Goal: Task Accomplishment & Management: Use online tool/utility

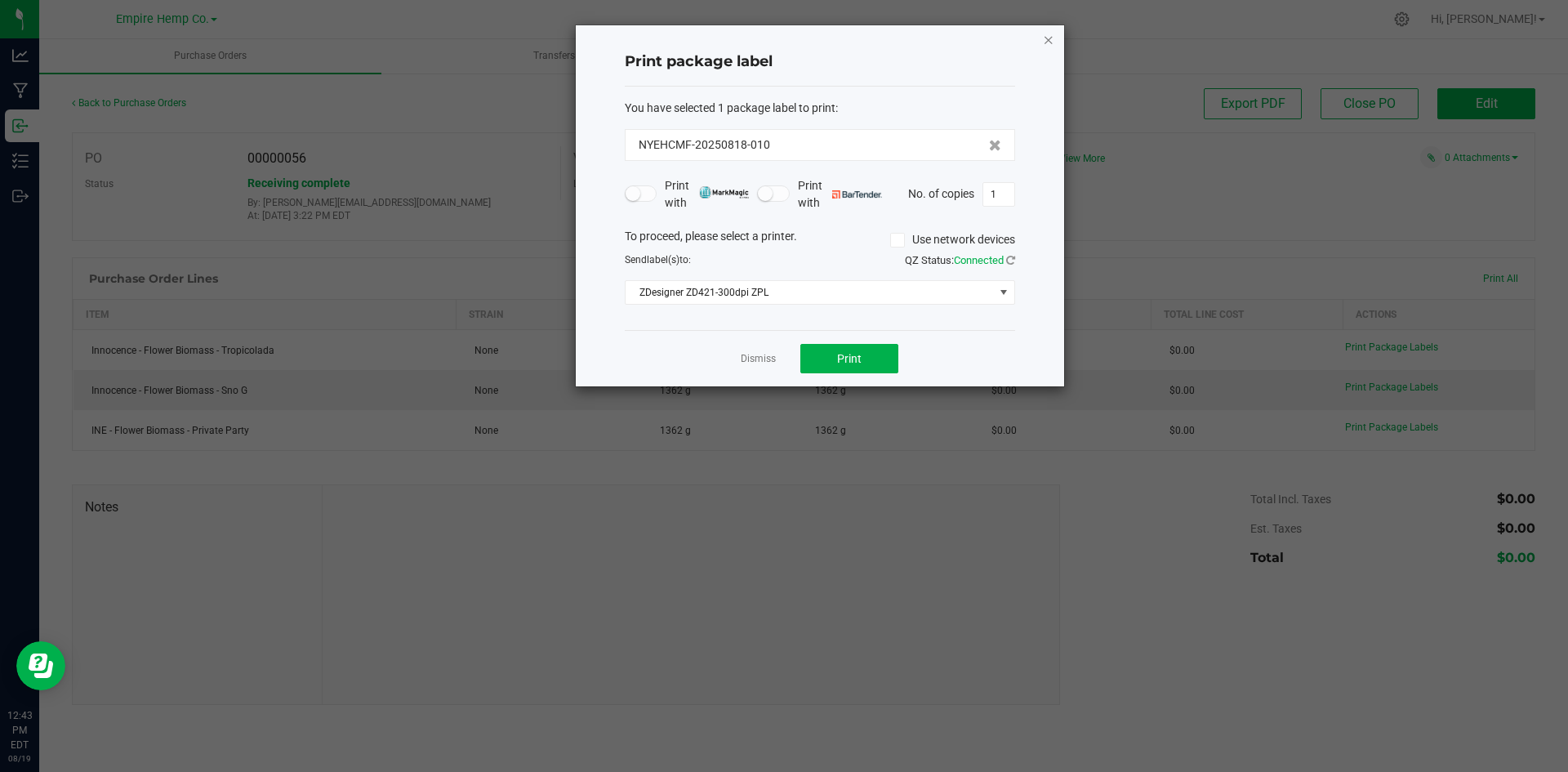
click at [1053, 34] on icon "button" at bounding box center [1049, 40] width 12 height 20
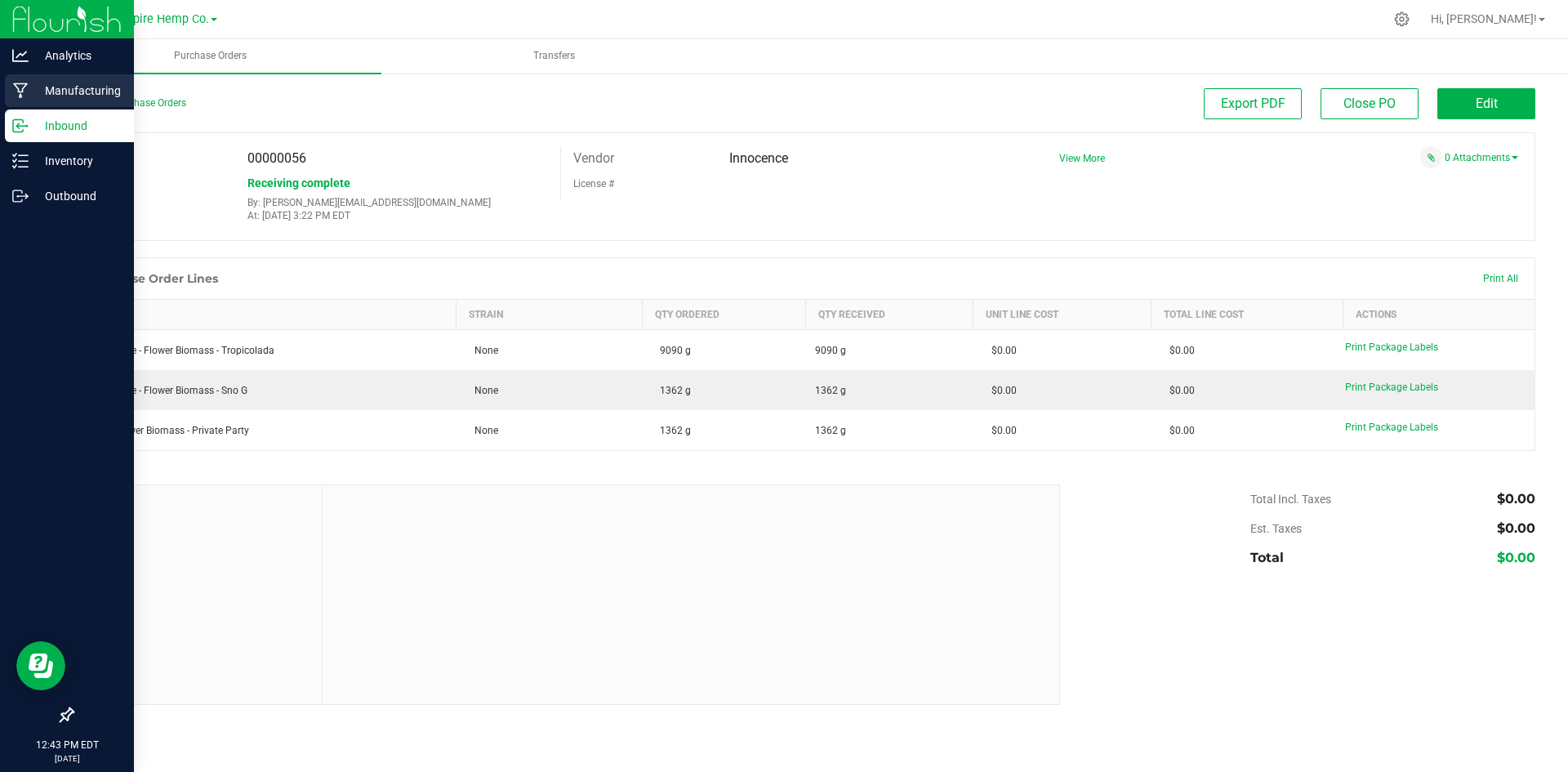
click at [20, 93] on icon at bounding box center [21, 91] width 15 height 16
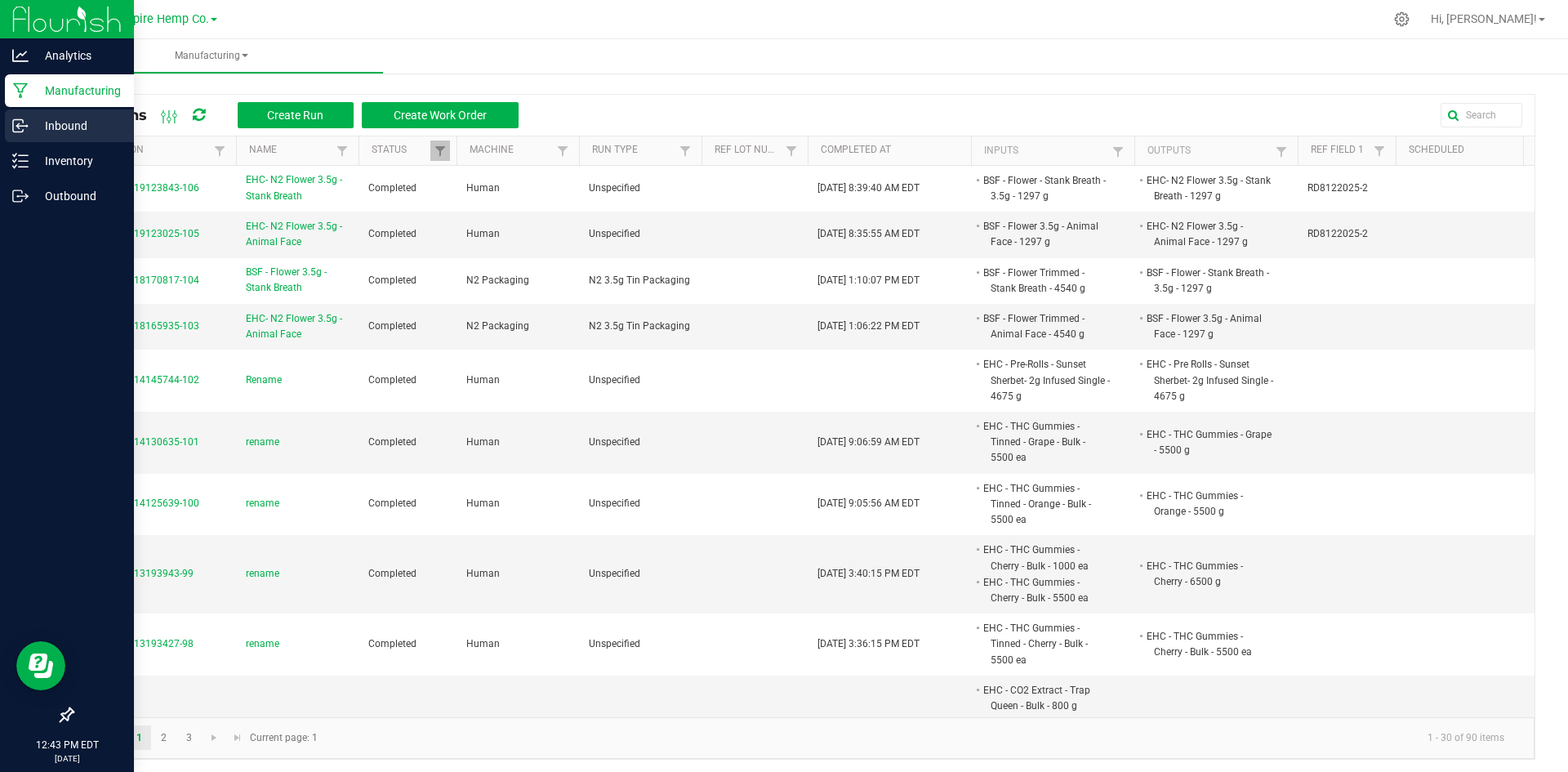
click at [46, 126] on p "Inbound" at bounding box center [78, 126] width 98 height 20
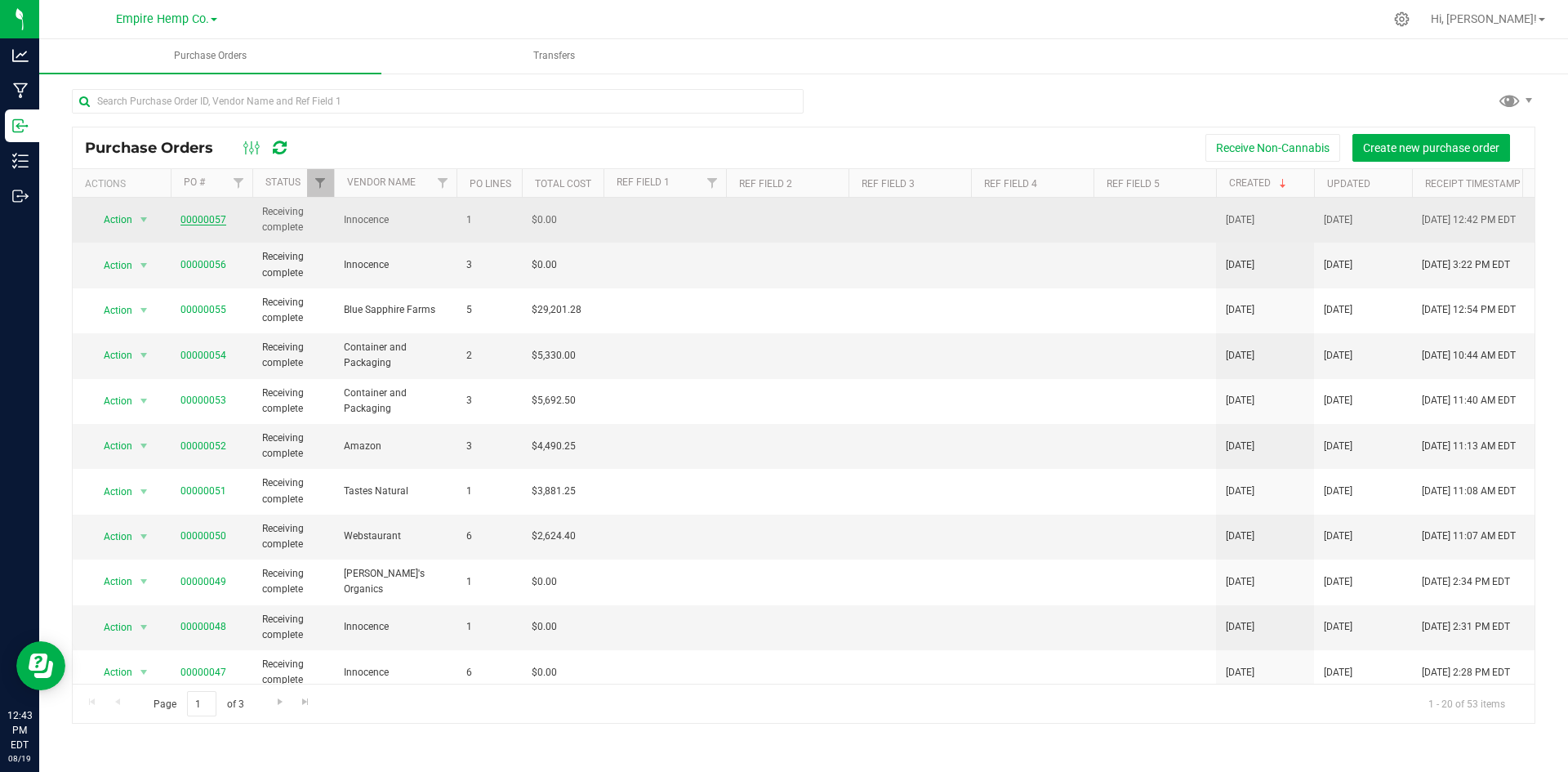
click at [198, 222] on link "00000057" at bounding box center [203, 220] width 45 height 12
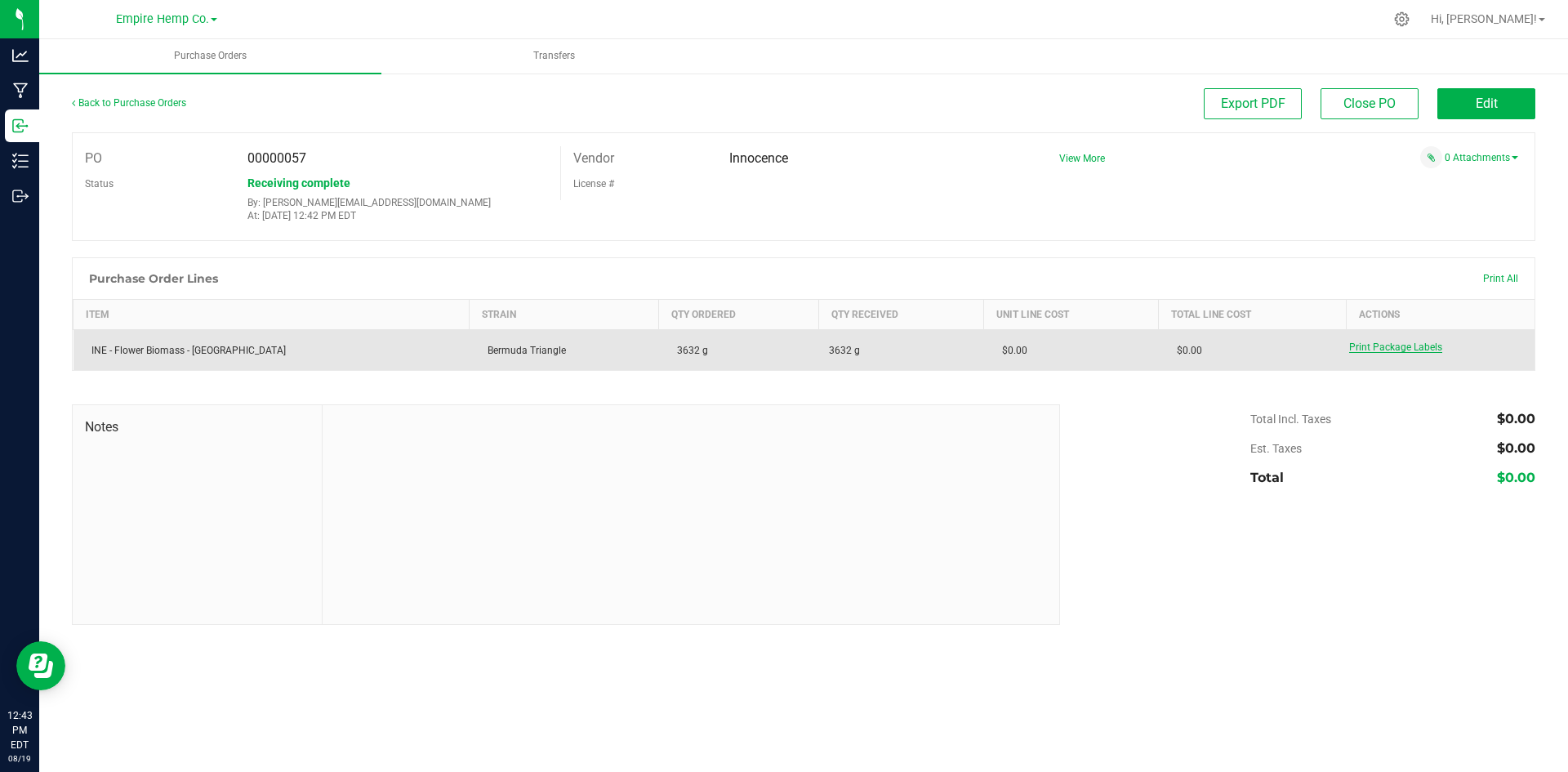
click at [1405, 351] on span "Print Package Labels" at bounding box center [1395, 347] width 93 height 12
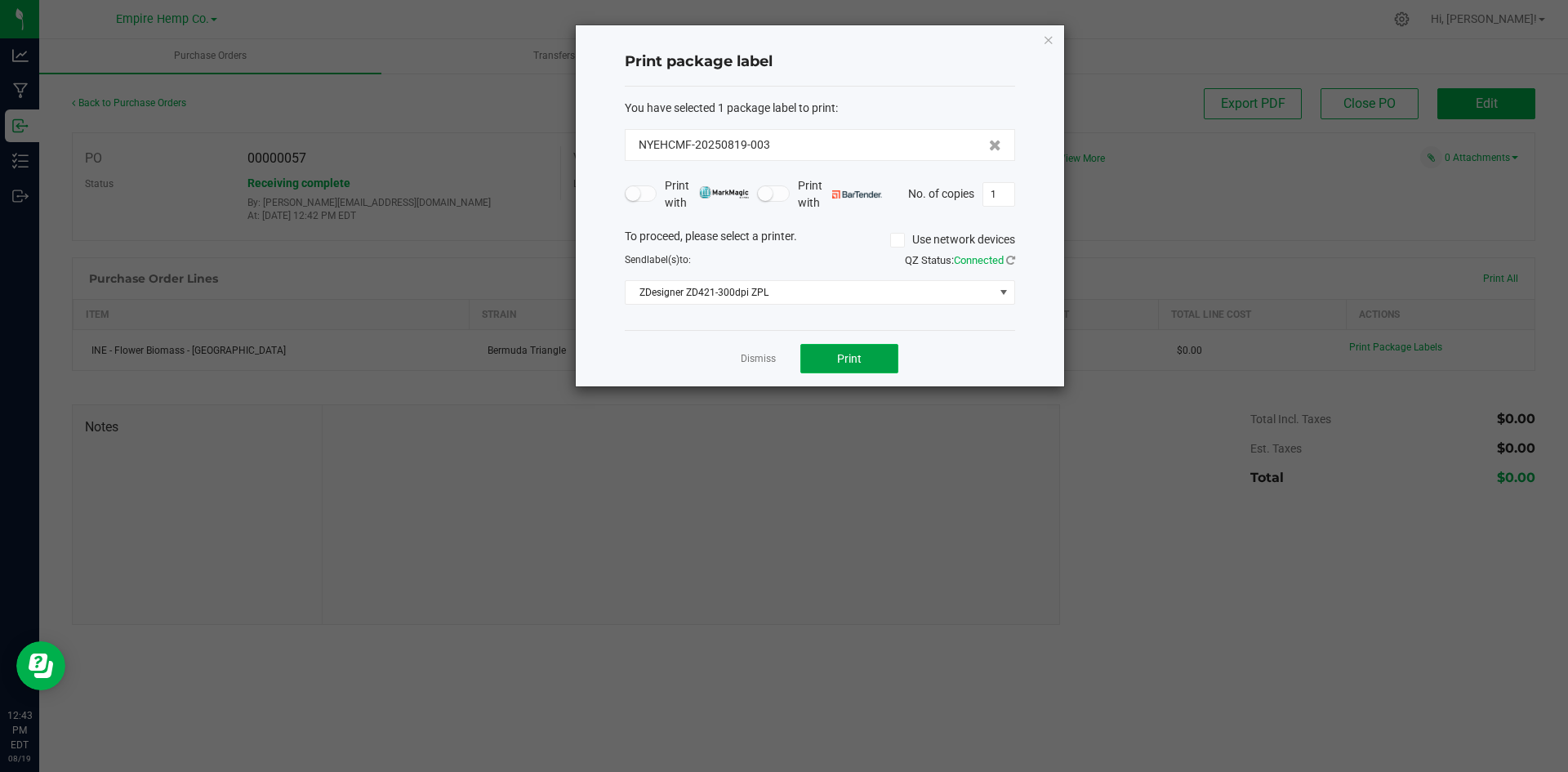
click at [851, 349] on button "Print" at bounding box center [849, 359] width 98 height 30
